Goal: Entertainment & Leisure: Consume media (video, audio)

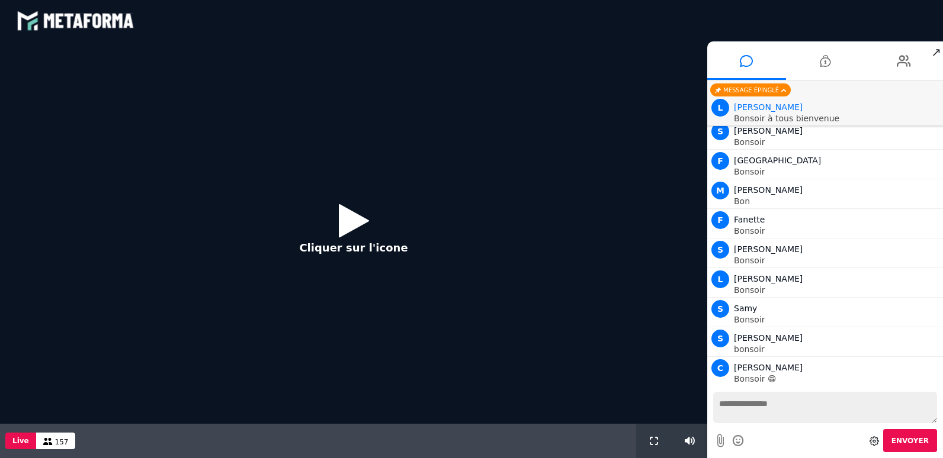
scroll to position [1115, 0]
click at [346, 219] on icon at bounding box center [354, 220] width 30 height 38
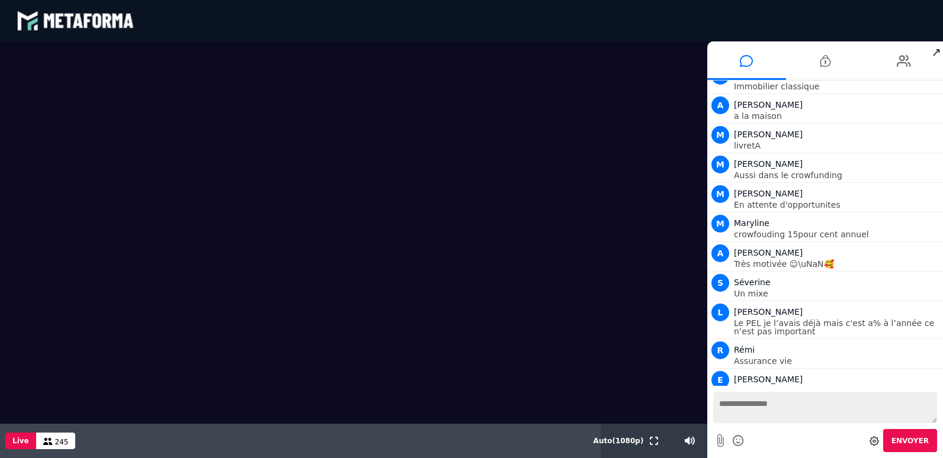
scroll to position [7682, 0]
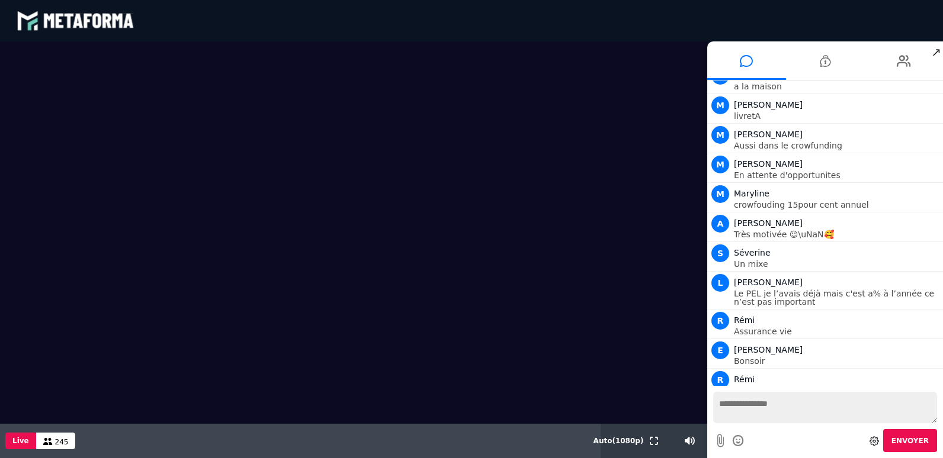
drag, startPoint x: 262, startPoint y: 65, endPoint x: 247, endPoint y: 25, distance: 42.9
drag, startPoint x: 279, startPoint y: 58, endPoint x: 319, endPoint y: 94, distance: 52.8
click at [302, 173] on video at bounding box center [353, 232] width 707 height 382
click at [346, 149] on video at bounding box center [353, 232] width 707 height 382
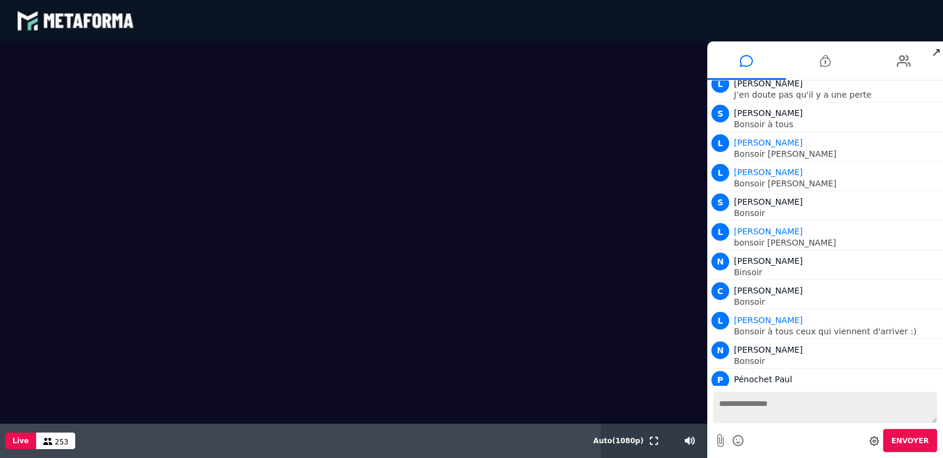
scroll to position [8037, 0]
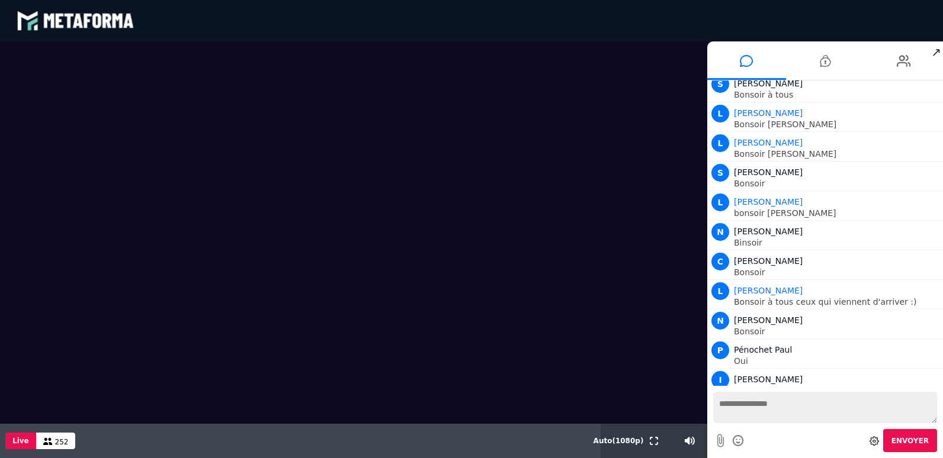
click at [728, 395] on textarea at bounding box center [825, 407] width 224 height 31
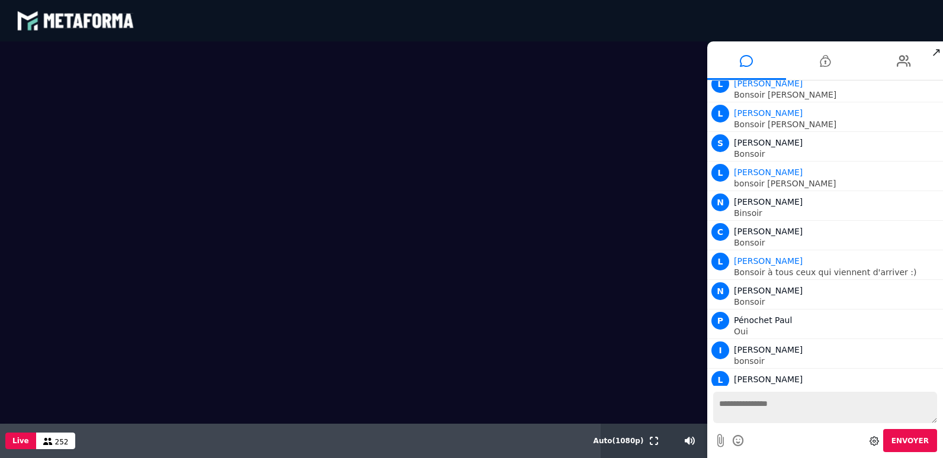
scroll to position [8105, 0]
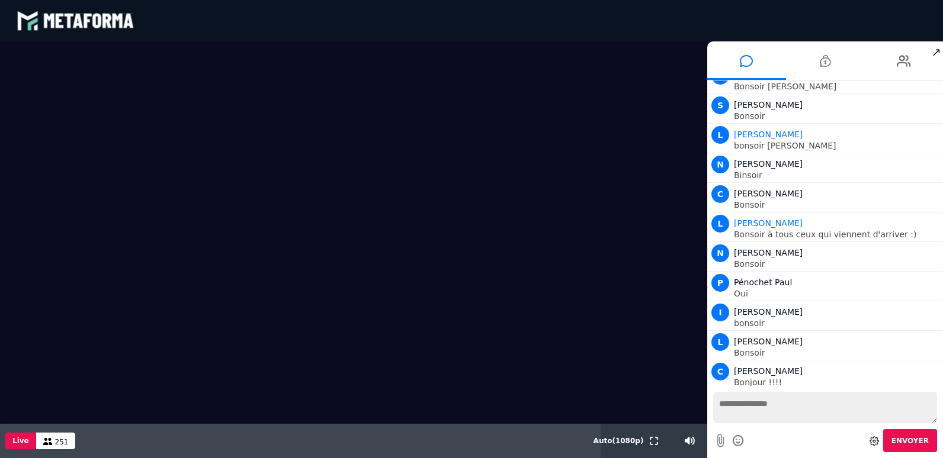
drag, startPoint x: 107, startPoint y: 69, endPoint x: 456, endPoint y: 79, distance: 349.4
click at [456, 79] on video at bounding box center [353, 232] width 707 height 382
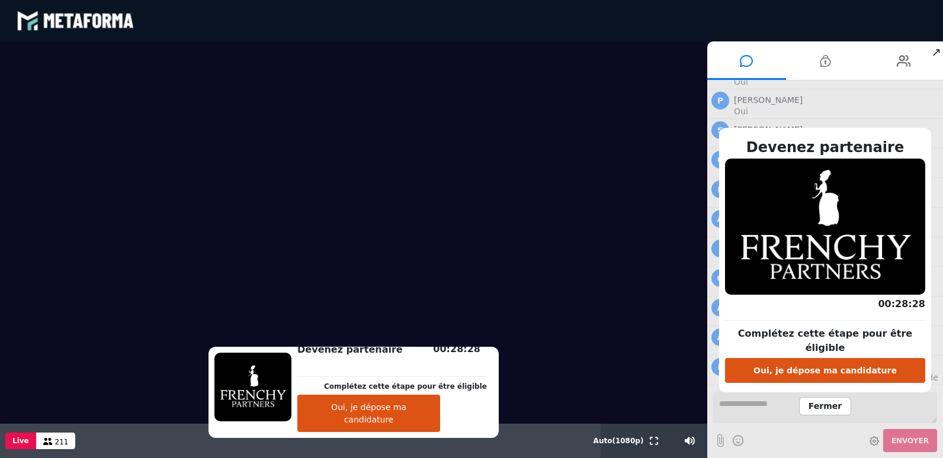
scroll to position [13695, 0]
click at [902, 59] on icon at bounding box center [903, 61] width 14 height 30
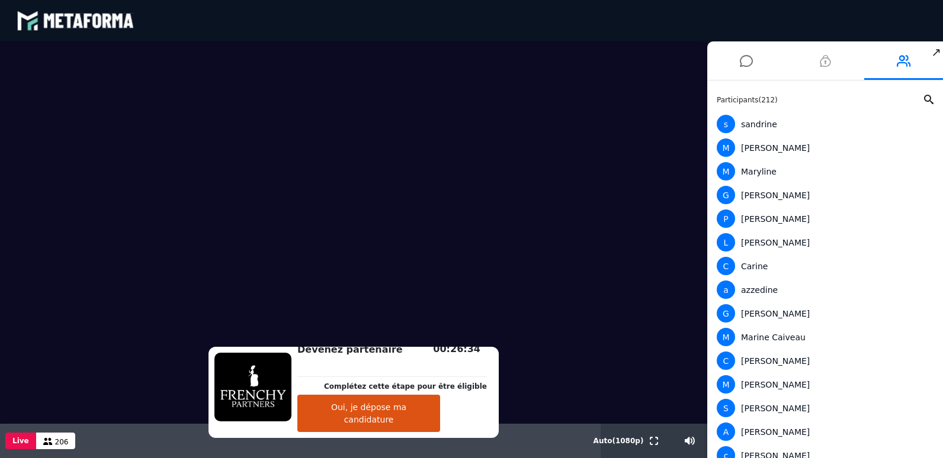
click at [828, 65] on icon at bounding box center [824, 61] width 11 height 30
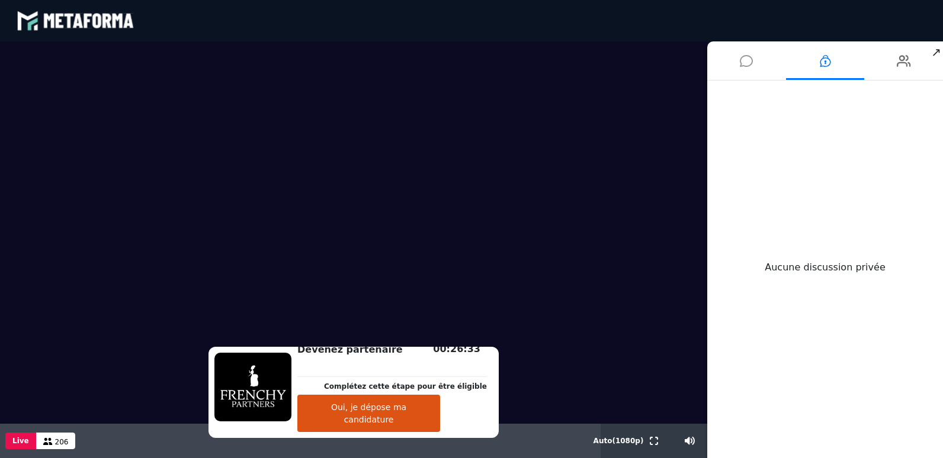
click at [741, 62] on icon at bounding box center [745, 61] width 13 height 30
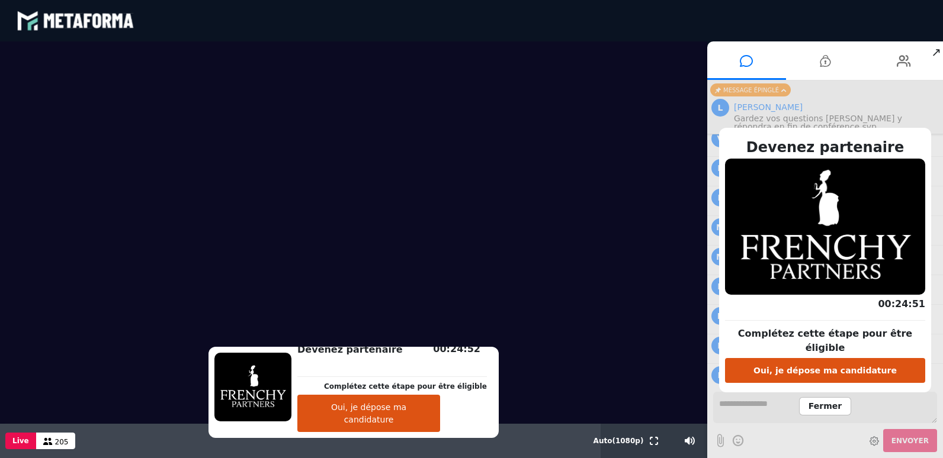
scroll to position [14042, 0]
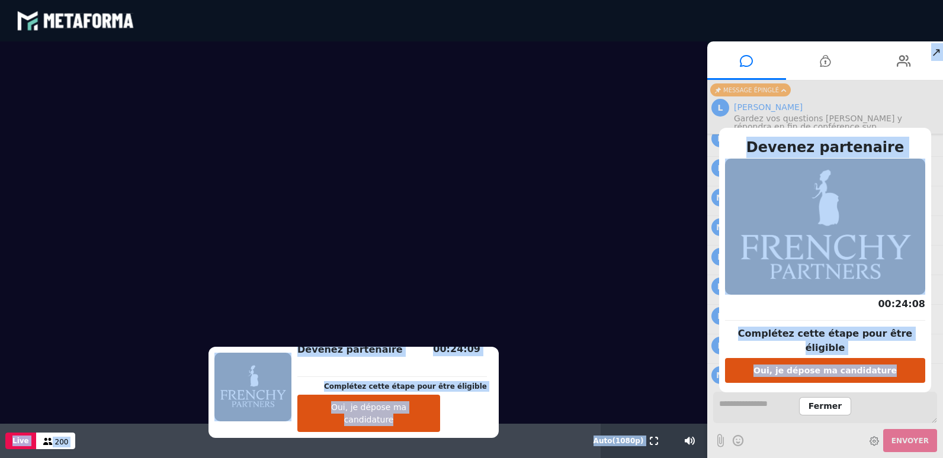
drag, startPoint x: 941, startPoint y: 384, endPoint x: 520, endPoint y: 254, distance: 440.6
click at [931, 458] on html "blastream met_channel-9815b25ebd2bfb1ca2e40341aa852e5e fr en fr Scène Compte li…" at bounding box center [471, 229] width 943 height 458
click at [568, 154] on video at bounding box center [353, 232] width 707 height 382
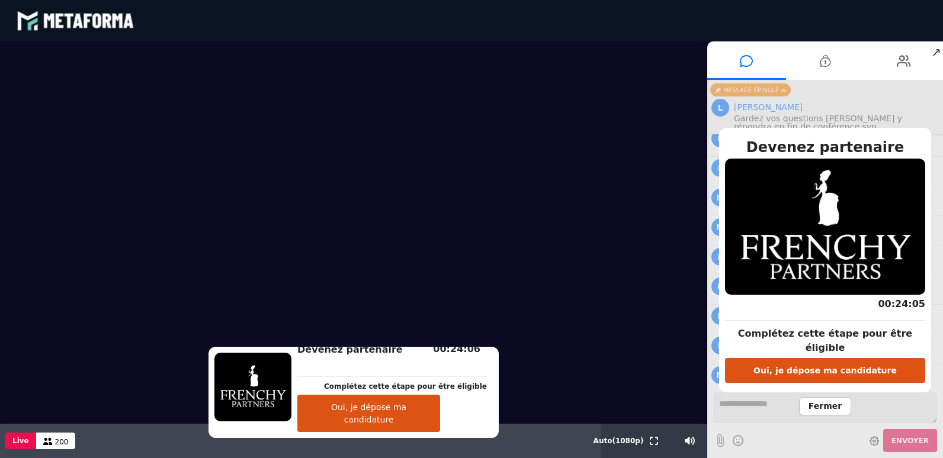
click at [823, 401] on span "Fermer" at bounding box center [825, 406] width 52 height 18
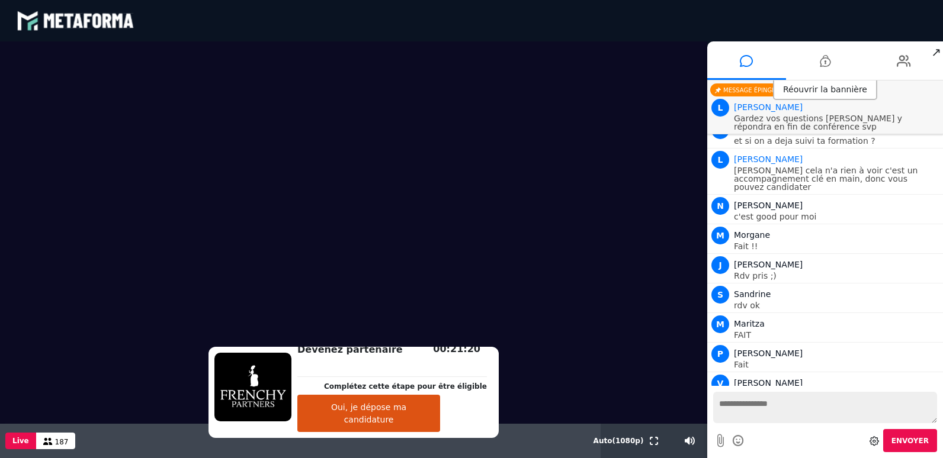
scroll to position [14701, 0]
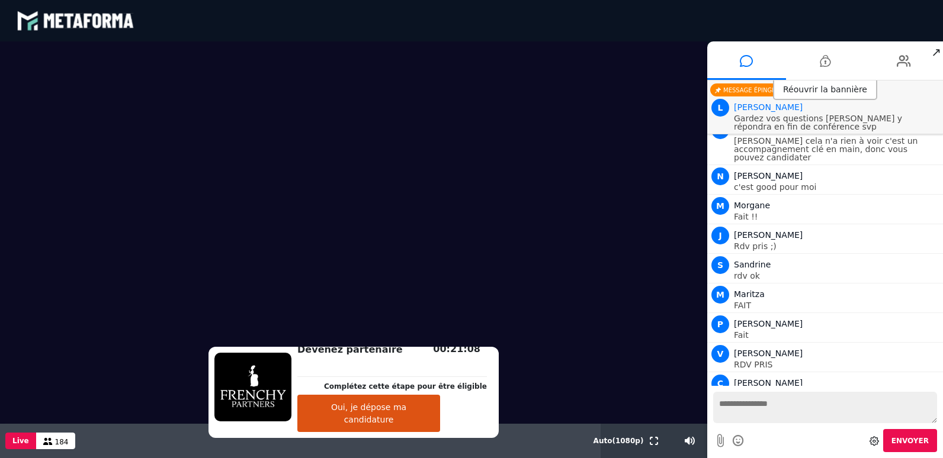
click at [398, 422] on button "Oui, je dépose ma candidature" at bounding box center [368, 413] width 143 height 37
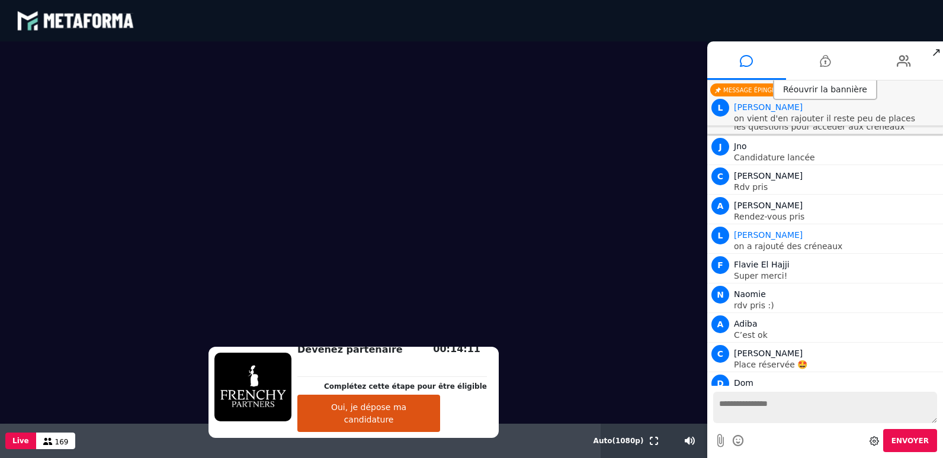
scroll to position [15145, 0]
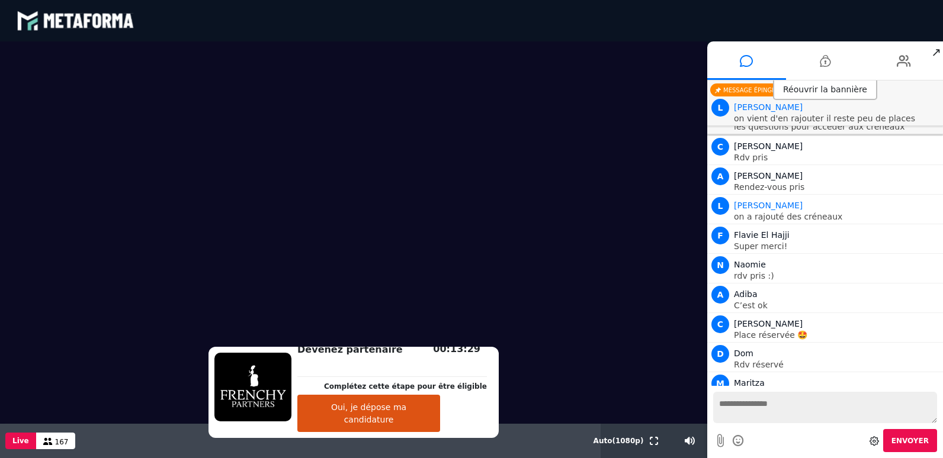
click at [403, 423] on button "Oui, je dépose ma candidature" at bounding box center [368, 413] width 143 height 37
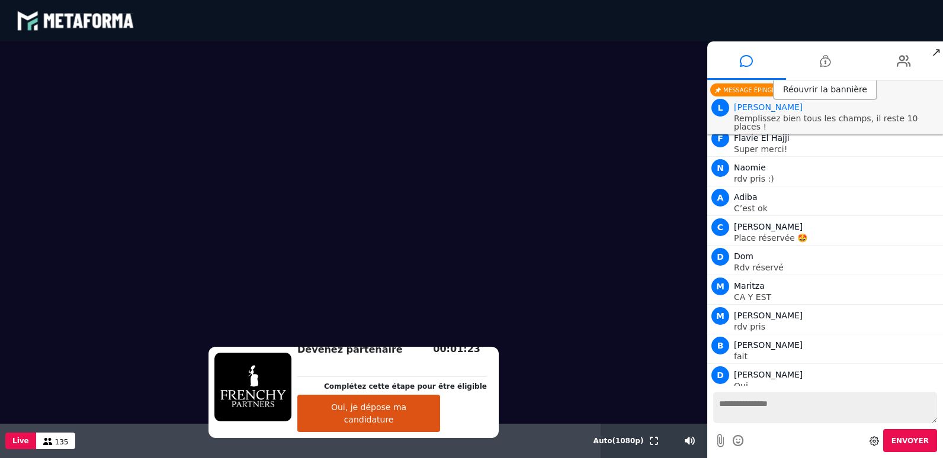
scroll to position [15272, 0]
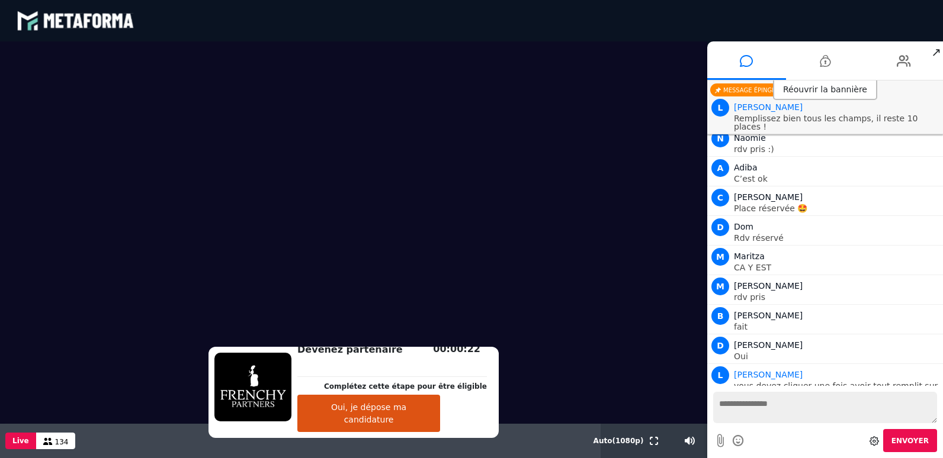
click at [780, 406] on textarea at bounding box center [825, 407] width 224 height 31
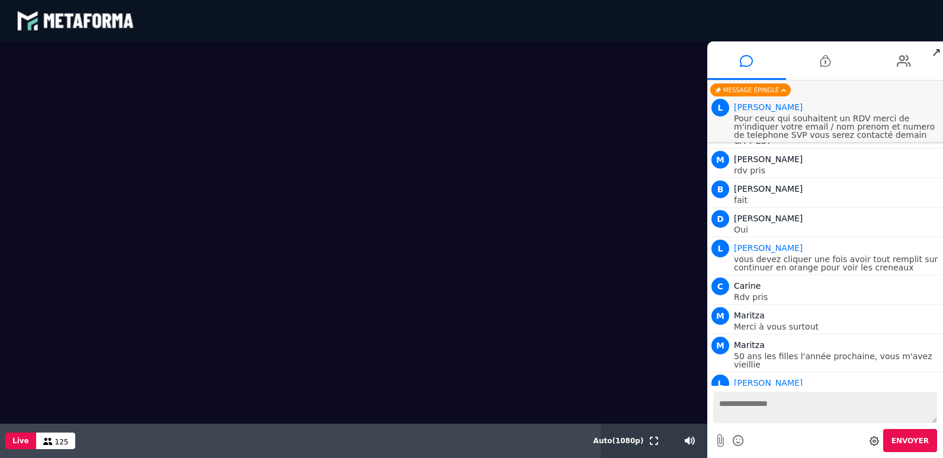
scroll to position [15429, 0]
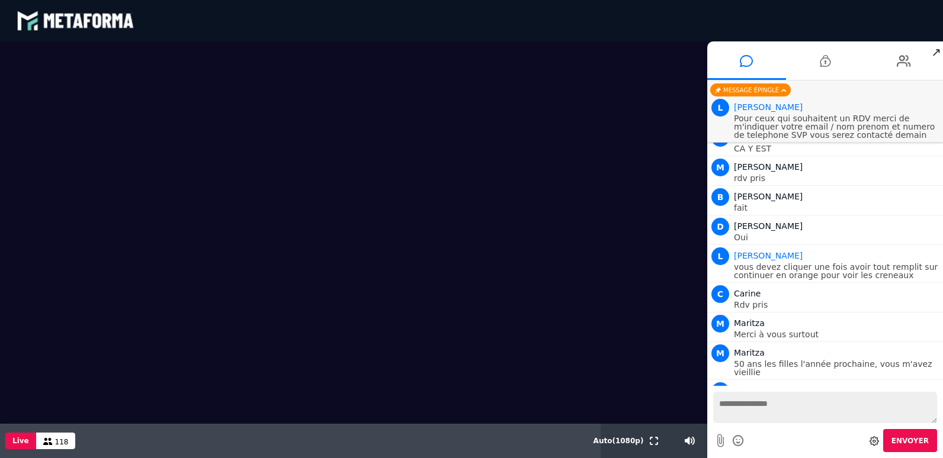
click at [612, 88] on video at bounding box center [353, 232] width 707 height 382
click at [731, 404] on textarea at bounding box center [825, 407] width 224 height 31
click at [717, 407] on textarea at bounding box center [825, 407] width 224 height 31
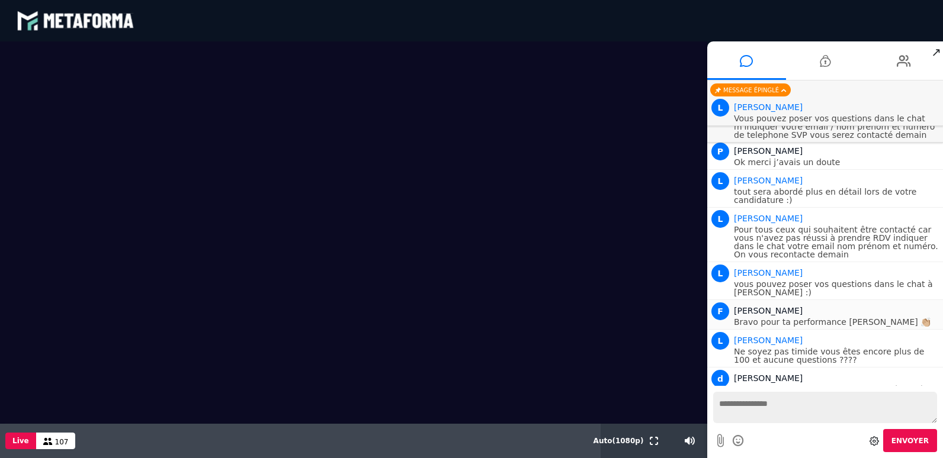
scroll to position [16184, 0]
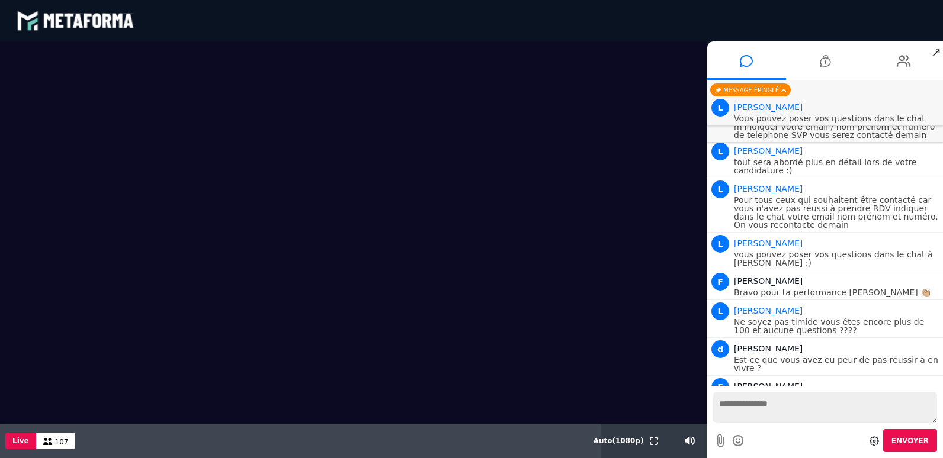
click at [660, 69] on video at bounding box center [353, 232] width 707 height 382
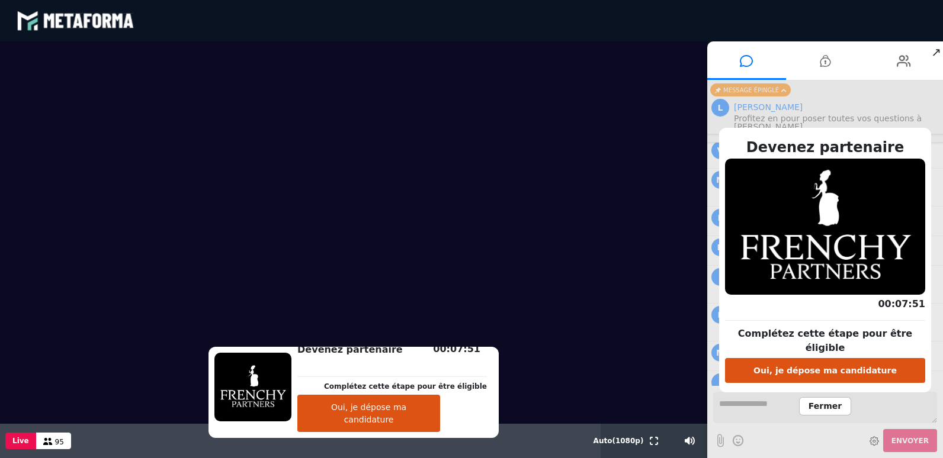
scroll to position [16867, 0]
click at [818, 398] on span "Fermer" at bounding box center [825, 406] width 52 height 18
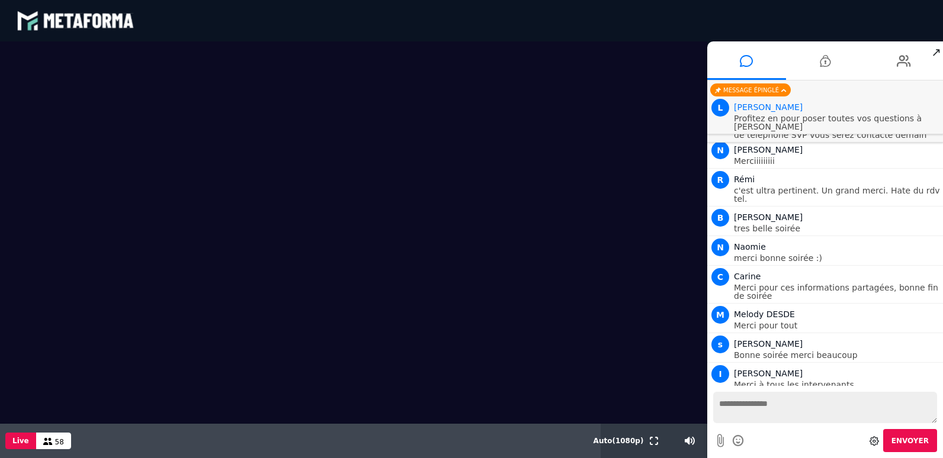
scroll to position [17644, 0]
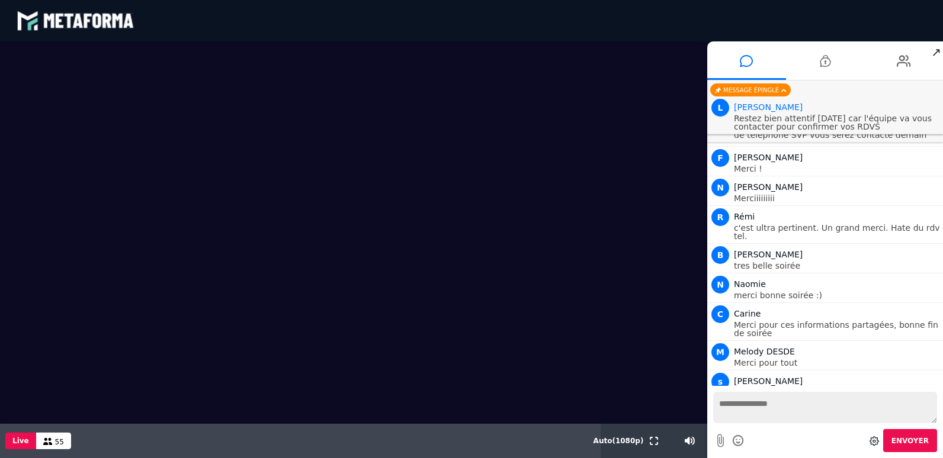
click at [382, 86] on video at bounding box center [353, 232] width 707 height 382
